Goal: Transaction & Acquisition: Purchase product/service

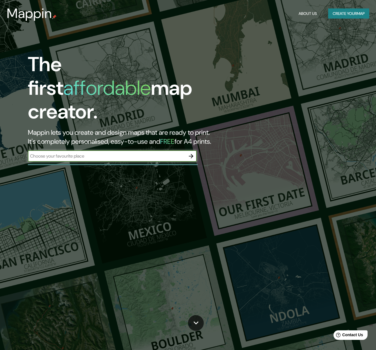
click at [93, 153] on input "text" at bounding box center [107, 156] width 158 height 6
type input "FORNES"
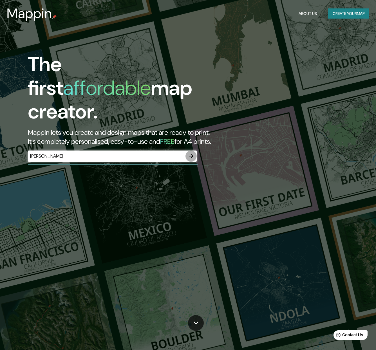
click at [191, 153] on icon "button" at bounding box center [191, 156] width 7 height 7
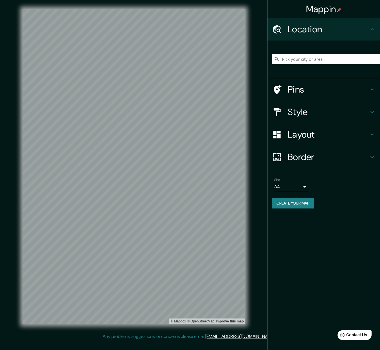
click at [373, 89] on icon at bounding box center [372, 89] width 7 height 7
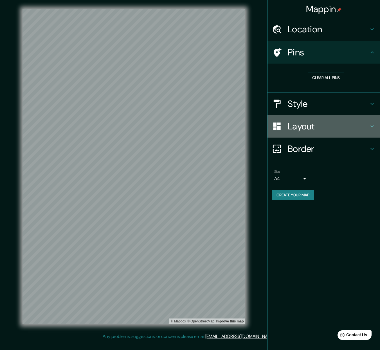
click at [371, 125] on icon at bounding box center [372, 126] width 7 height 7
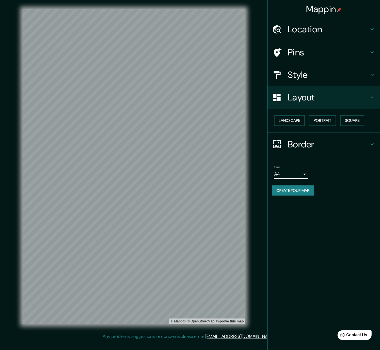
click at [322, 27] on h4 "Location" at bounding box center [328, 29] width 81 height 11
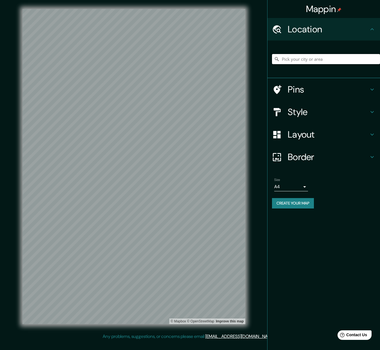
click at [304, 59] on input "Pick your city or area" at bounding box center [326, 59] width 108 height 10
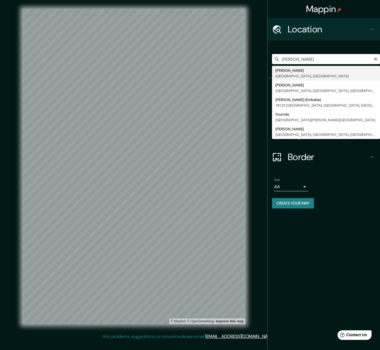
type input "Fornes, provincia de Granada, España"
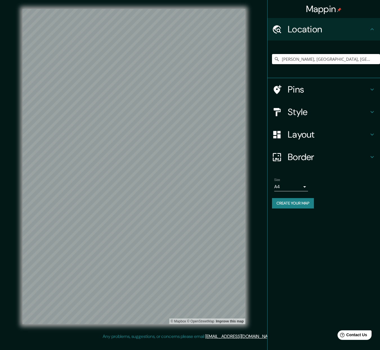
click at [373, 134] on icon at bounding box center [372, 134] width 7 height 7
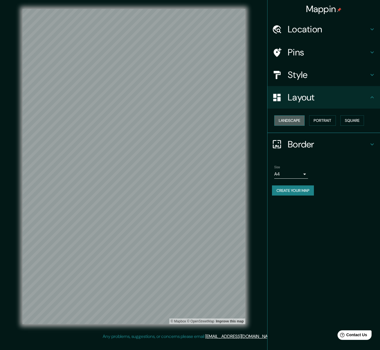
click at [282, 122] on button "Landscape" at bounding box center [289, 120] width 30 height 10
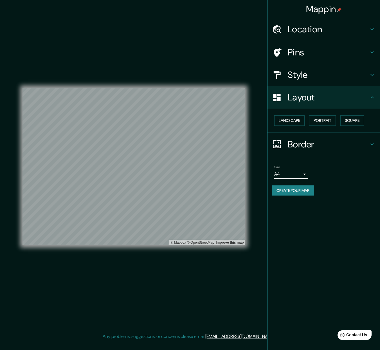
click at [304, 172] on body "Mappin Location Fornes, provincia de Granada, España Pins Style Layout Landscap…" at bounding box center [190, 175] width 380 height 350
click at [291, 195] on li "A3" at bounding box center [291, 196] width 34 height 10
type input "a4"
click at [179, 271] on div "© Mapbox © OpenStreetMap Improve this map" at bounding box center [134, 166] width 223 height 315
click at [316, 74] on h4 "Style" at bounding box center [328, 74] width 81 height 11
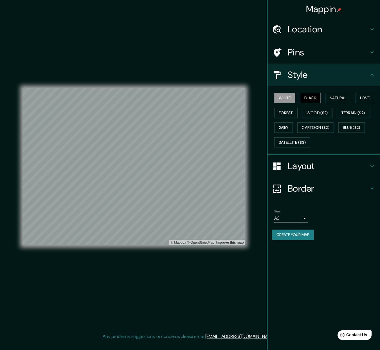
click at [308, 96] on button "Black" at bounding box center [310, 98] width 21 height 10
click at [302, 236] on button "Create your map" at bounding box center [293, 235] width 42 height 10
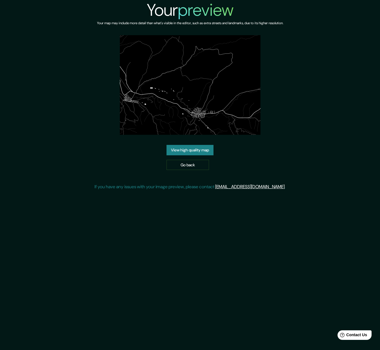
click at [208, 151] on link "View high quality map" at bounding box center [190, 150] width 47 height 10
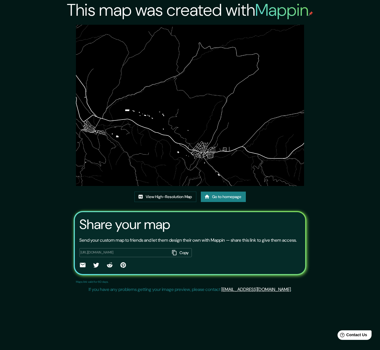
click at [212, 117] on img at bounding box center [190, 105] width 228 height 161
click at [264, 81] on img at bounding box center [190, 105] width 228 height 161
